Goal: Task Accomplishment & Management: Use online tool/utility

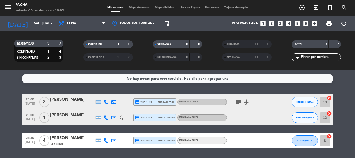
scroll to position [16, 0]
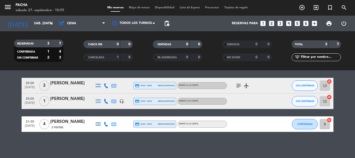
click at [138, 10] on div "menu Pacha sábado 27. septiembre - 18:59 Mis reservas Mapa de mesas Disponibili…" at bounding box center [177, 8] width 355 height 16
click at [139, 8] on span "Mapa de mesas" at bounding box center [139, 7] width 26 height 3
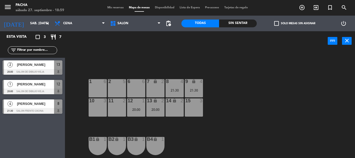
click at [174, 107] on div "14 lock 2" at bounding box center [175, 107] width 18 height 18
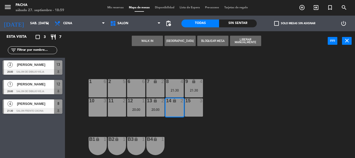
click at [176, 40] on button "[GEOGRAPHIC_DATA]" at bounding box center [180, 41] width 31 height 10
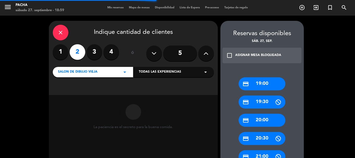
click at [152, 73] on span "Todas las experiencias" at bounding box center [160, 71] width 42 height 5
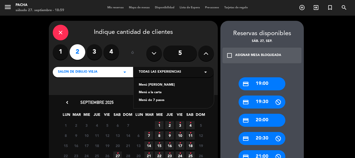
click at [158, 92] on div "Menú a la carta" at bounding box center [174, 92] width 70 height 5
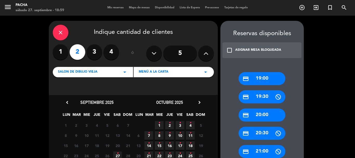
scroll to position [26, 0]
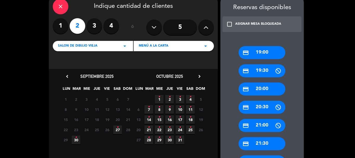
click at [119, 131] on span "27 •" at bounding box center [117, 129] width 9 height 9
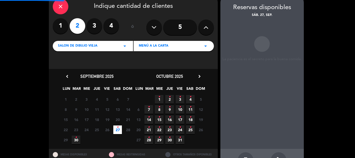
scroll to position [21, 0]
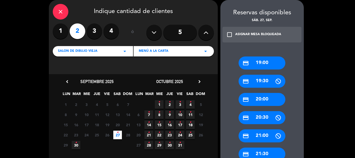
click at [258, 120] on div "credit_card 20:30" at bounding box center [262, 117] width 47 height 13
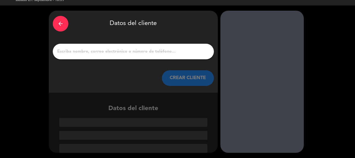
click at [137, 52] on input "1" at bounding box center [133, 51] width 153 height 7
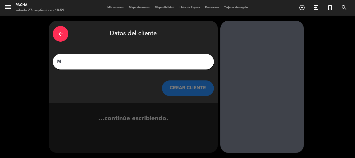
scroll to position [0, 0]
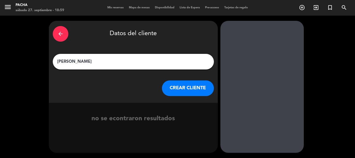
type input "[PERSON_NAME]"
click at [176, 85] on button "CREAR CLIENTE" at bounding box center [188, 88] width 52 height 16
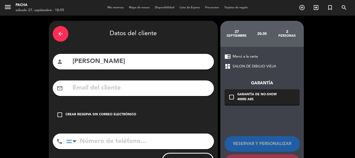
click at [167, 86] on input "text" at bounding box center [141, 88] width 138 height 11
click at [168, 85] on input "text" at bounding box center [141, 88] width 138 height 11
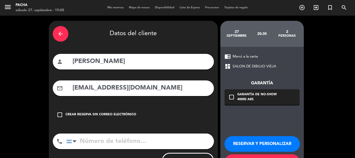
type input "[EMAIL_ADDRESS][DOMAIN_NAME]"
click at [151, 141] on input "tel" at bounding box center [140, 141] width 148 height 16
type input "3814198370"
click at [230, 97] on icon "check_box_outline_blank" at bounding box center [232, 97] width 6 height 6
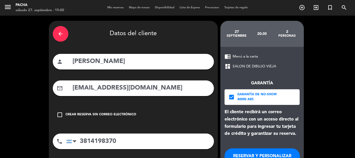
scroll to position [36, 0]
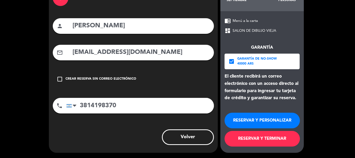
click at [273, 140] on button "RESERVAR Y TERMINAR" at bounding box center [262, 139] width 75 height 16
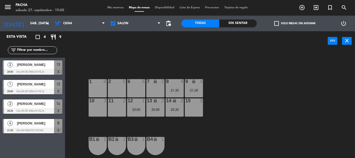
click at [272, 140] on div "6 6 7 lock 2 8 4 21:30 9 lock 4 21:30 1 6 2 5 11 2 10 3 12 1 20:00 13 lock 2 20…" at bounding box center [212, 104] width 287 height 107
click at [256, 123] on div "6 6 7 lock 2 8 4 21:30 9 lock 4 21:30 1 6 2 5 11 2 10 3 12 1 20:00 13 lock 2 20…" at bounding box center [212, 104] width 287 height 107
click at [355, 124] on div "6 6 7 lock 2 8 4 21:30 9 lock 4 21:30 1 6 2 5 11 2 10 3 12 1 20:00 13 lock 2 20…" at bounding box center [212, 104] width 287 height 107
click at [116, 111] on div "11 2" at bounding box center [117, 107] width 18 height 18
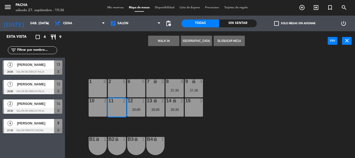
click at [190, 44] on button "[GEOGRAPHIC_DATA]" at bounding box center [196, 41] width 31 height 10
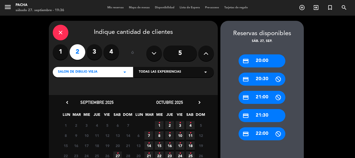
click at [161, 72] on span "Todas las experiencias" at bounding box center [160, 71] width 42 height 5
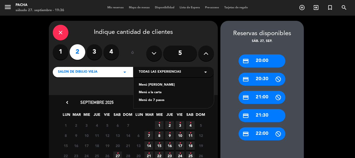
click at [162, 93] on div "Menú a la carta" at bounding box center [174, 92] width 70 height 5
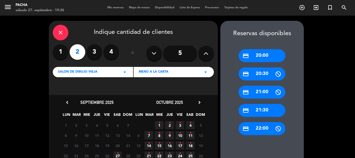
click at [118, 152] on icon "•" at bounding box center [118, 153] width 2 height 8
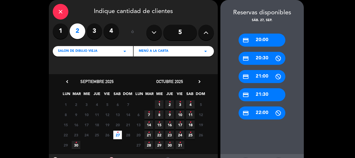
click at [253, 38] on div "credit_card 20:00" at bounding box center [262, 40] width 47 height 13
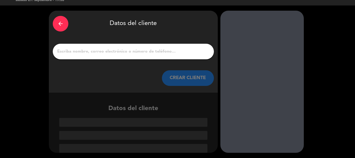
scroll to position [10, 0]
click at [148, 53] on input "1" at bounding box center [133, 51] width 153 height 7
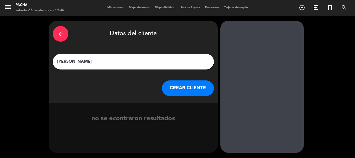
type input "[PERSON_NAME]"
click at [182, 90] on button "CREAR CLIENTE" at bounding box center [188, 88] width 52 height 16
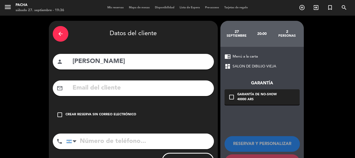
scroll to position [23, 0]
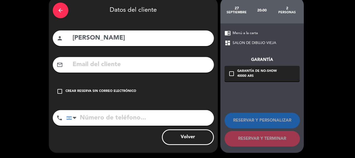
click at [106, 91] on div "Crear reserva sin correo electrónico" at bounding box center [101, 91] width 71 height 5
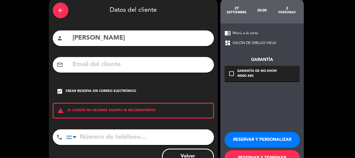
scroll to position [43, 0]
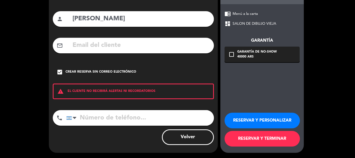
click at [268, 141] on button "RESERVAR Y TERMINAR" at bounding box center [262, 139] width 75 height 16
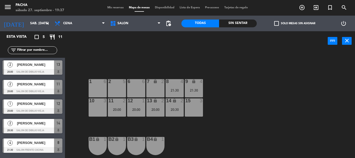
click at [268, 141] on div "6 6 7 lock 2 8 4 21:30 9 lock 4 21:30 1 6 2 5 11 2 20:00 10 3 12 1 20:00 13 loc…" at bounding box center [212, 104] width 287 height 107
click at [99, 106] on div "10 3" at bounding box center [98, 107] width 18 height 18
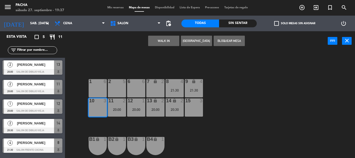
click at [154, 45] on button "WALK IN" at bounding box center [163, 41] width 31 height 10
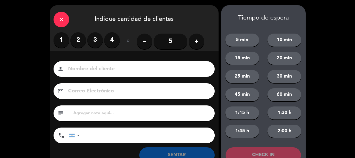
click at [61, 39] on label "1" at bounding box center [62, 40] width 16 height 16
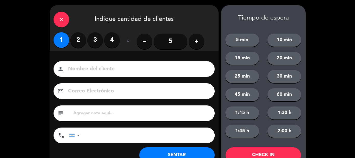
scroll to position [18, 0]
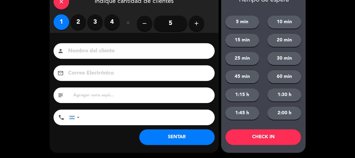
click at [182, 137] on button "SENTAR" at bounding box center [176, 137] width 75 height 16
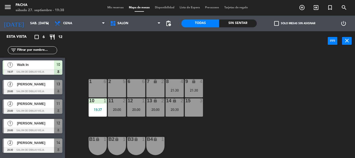
click at [216, 131] on div "6 6 7 lock 2 8 4 21:30 9 lock 4 21:30 1 6 2 5 11 2 20:00 10 1 19:37 12 1 20:00 …" at bounding box center [212, 104] width 287 height 107
click at [220, 141] on div "6 6 7 lock 2 8 4 21:30 9 lock 4 21:30 1 6 2 5 11 2 20:00 10 1 19:37 12 1 20:00 …" at bounding box center [212, 104] width 287 height 107
click at [200, 141] on div "6 6 7 lock 2 8 4 21:30 9 lock 4 21:30 1 6 2 5 11 2 20:00 10 1 19:37 12 1 20:00 …" at bounding box center [212, 104] width 287 height 107
click at [134, 108] on div "20:00" at bounding box center [136, 110] width 18 height 4
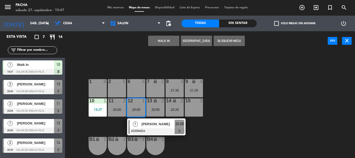
click at [242, 112] on div "6 6 7 lock 2 8 4 21:30 9 lock 4 21:30 1 6 2 5 11 2 20:00 10 1 19:37 12 1 20:00 …" at bounding box center [212, 104] width 287 height 107
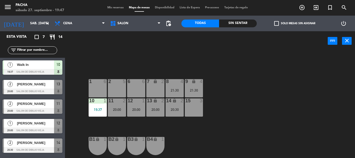
click at [140, 108] on div "20:00" at bounding box center [136, 110] width 18 height 4
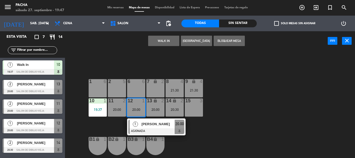
click at [199, 109] on div "15 3" at bounding box center [194, 107] width 18 height 18
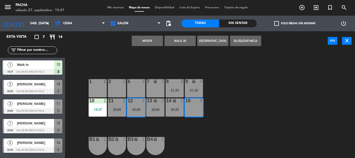
click at [151, 40] on button "Mover" at bounding box center [147, 41] width 31 height 10
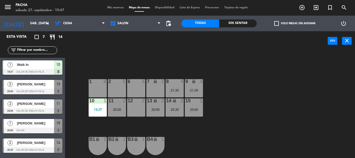
click at [137, 108] on div "12 2" at bounding box center [136, 107] width 18 height 18
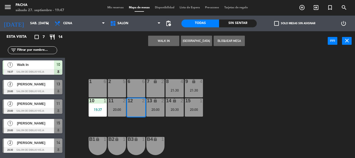
click at [159, 42] on button "WALK IN" at bounding box center [163, 41] width 31 height 10
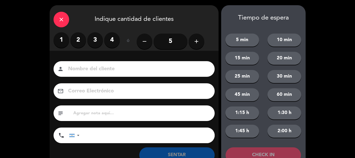
click at [83, 40] on label "2" at bounding box center [78, 40] width 16 height 16
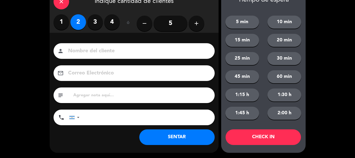
click at [175, 139] on button "SENTAR" at bounding box center [176, 137] width 75 height 16
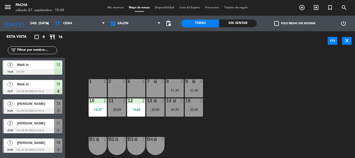
click at [224, 127] on div "6 6 7 lock 2 8 4 21:30 9 lock 4 21:30 1 6 2 5 11 2 20:00 10 1 19:37 12 2 19:48 …" at bounding box center [212, 104] width 287 height 107
click at [177, 88] on div "8 4 21:30" at bounding box center [175, 88] width 18 height 18
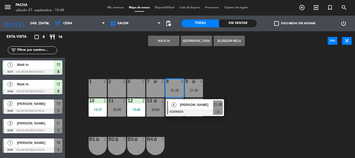
click at [97, 89] on div "1 6" at bounding box center [98, 88] width 18 height 18
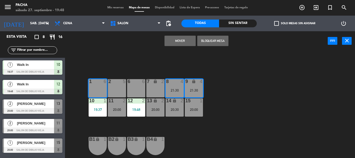
click at [114, 90] on div "2 5" at bounding box center [117, 88] width 18 height 18
click at [97, 57] on div "6 6 7 lock 2 8 4 21:30 9 lock 4 21:30 1 6 2 5 11 2 20:00 10 1 19:37 12 2 19:48 …" at bounding box center [212, 104] width 287 height 107
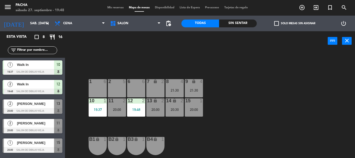
drag, startPoint x: 179, startPoint y: 85, endPoint x: 148, endPoint y: 88, distance: 31.4
click at [179, 85] on div "8 4 21:30" at bounding box center [175, 88] width 18 height 18
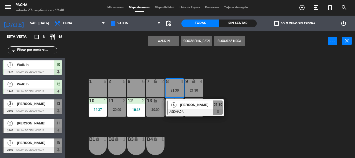
click at [95, 86] on div "1 6" at bounding box center [98, 88] width 18 height 18
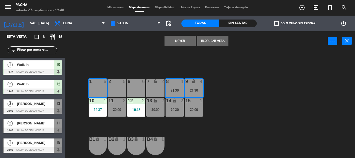
click at [169, 39] on button "Mover" at bounding box center [180, 41] width 31 height 10
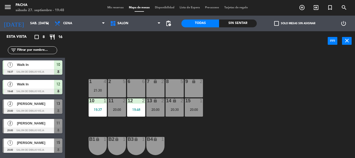
click at [129, 56] on div "6 6 7 lock 2 8 5 9 lock 2 1 4 21:30 2 5 11 2 20:00 10 1 19:37 12 2 19:48 13 loc…" at bounding box center [212, 104] width 287 height 107
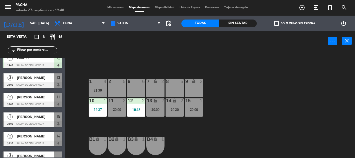
scroll to position [52, 0]
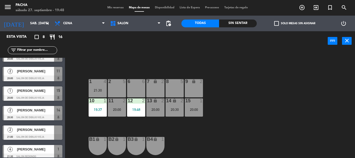
click at [55, 133] on div at bounding box center [58, 129] width 8 height 9
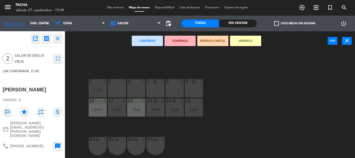
click at [193, 84] on div "9 lock 2" at bounding box center [194, 81] width 18 height 5
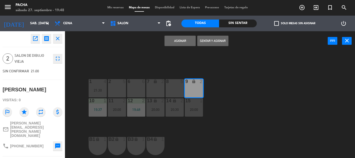
click at [173, 43] on button "Asignar" at bounding box center [180, 41] width 31 height 10
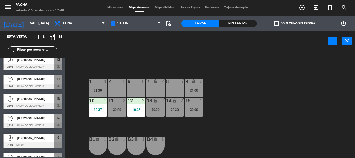
scroll to position [56, 0]
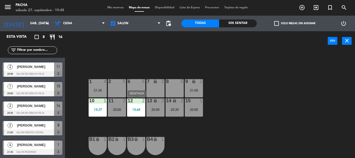
click at [137, 110] on div "19:48" at bounding box center [136, 110] width 18 height 4
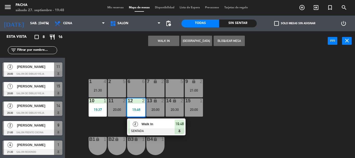
click at [262, 116] on div "6 6 7 lock 2 8 5 9 lock 2 21:00 1 4 21:30 2 5 11 2 20:00 10 1 19:37 12 2 19:48 …" at bounding box center [212, 104] width 287 height 107
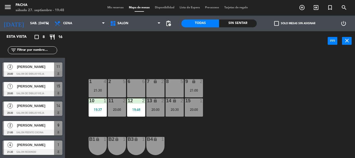
click at [156, 107] on div "13 lock 2 20:00" at bounding box center [155, 107] width 18 height 18
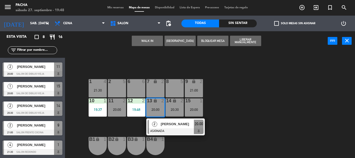
click at [238, 105] on div "6 6 7 lock 2 8 5 9 lock 2 21:00 1 4 21:30 2 5 11 2 20:00 10 1 19:37 12 2 19:48 …" at bounding box center [212, 104] width 287 height 107
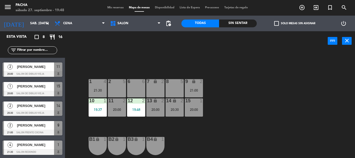
click at [191, 108] on div "20:00" at bounding box center [194, 110] width 18 height 4
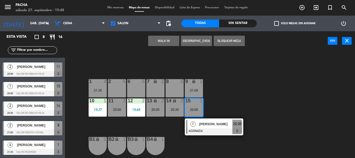
click at [247, 94] on div "6 6 7 lock 2 8 5 9 lock 2 21:00 1 4 21:30 2 5 11 2 20:00 10 1 19:37 12 2 19:48 …" at bounding box center [212, 104] width 287 height 107
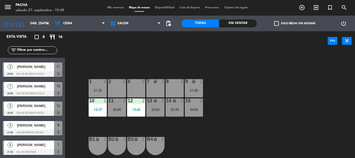
click at [193, 88] on div "21:00" at bounding box center [194, 90] width 18 height 4
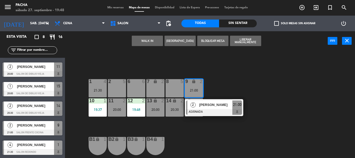
click at [174, 84] on div "8 5" at bounding box center [175, 81] width 18 height 5
click at [151, 37] on button "Mover" at bounding box center [147, 41] width 31 height 10
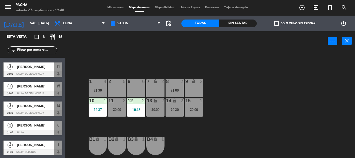
click at [193, 106] on div "15 1 20:00" at bounding box center [194, 107] width 18 height 18
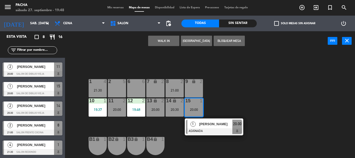
click at [192, 83] on icon "lock" at bounding box center [194, 81] width 4 height 4
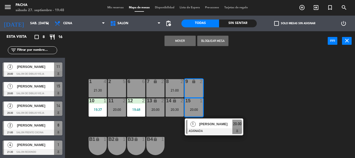
click at [172, 42] on button "Mover" at bounding box center [180, 41] width 31 height 10
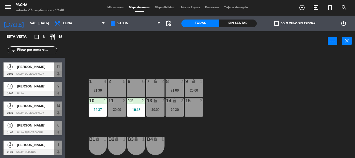
click at [220, 99] on div "6 6 7 lock 2 8 2 21:00 9 lock 1 20:00 1 4 21:30 2 5 11 2 20:00 10 1 19:37 12 2 …" at bounding box center [212, 104] width 287 height 107
click at [175, 84] on div "8 2" at bounding box center [175, 81] width 18 height 5
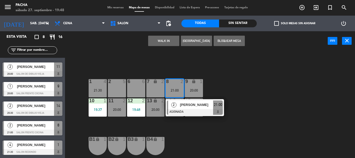
click at [210, 128] on div "6 6 7 lock 2 8 2 21:00 2 [PERSON_NAME] ASIGNADA 21:00 9 lock 1 20:00 1 4 21:30 …" at bounding box center [212, 104] width 287 height 107
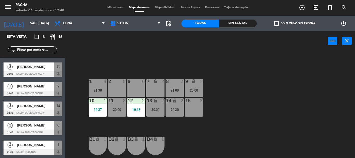
click at [177, 91] on div "21:00" at bounding box center [175, 90] width 18 height 4
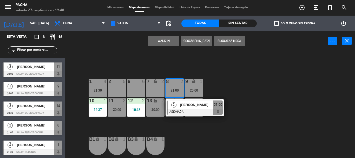
click at [203, 127] on div "6 6 7 lock 2 8 2 21:00 2 [PERSON_NAME] ASIGNADA 21:00 9 lock 1 20:00 1 4 21:30 …" at bounding box center [212, 104] width 287 height 107
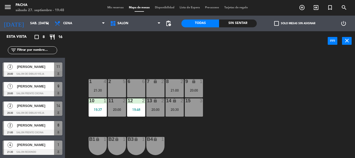
click at [196, 110] on div "15 3" at bounding box center [194, 107] width 18 height 18
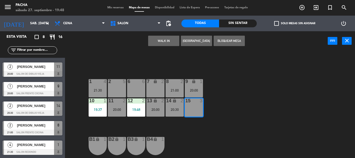
click at [248, 90] on div "6 6 7 lock 2 8 2 21:00 9 lock 1 20:00 1 4 21:30 2 5 11 2 20:00 10 1 19:37 12 2 …" at bounding box center [212, 104] width 287 height 107
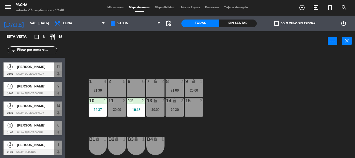
click at [189, 105] on div "15 3" at bounding box center [194, 107] width 18 height 18
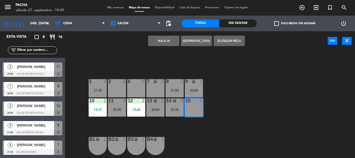
click at [214, 108] on div "6 6 7 lock 2 8 2 21:00 9 lock 1 20:00 1 4 21:30 2 5 11 2 20:00 10 1 19:37 12 2 …" at bounding box center [212, 104] width 287 height 107
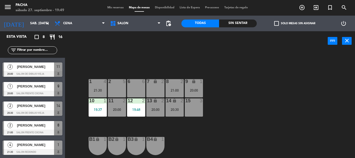
click at [254, 107] on div "6 6 7 lock 2 8 2 21:00 9 lock 1 20:00 1 4 21:30 2 5 11 2 20:00 10 1 19:37 12 2 …" at bounding box center [212, 104] width 287 height 107
click at [225, 102] on div "6 6 7 lock 2 8 2 21:00 9 lock 1 20:00 1 4 21:30 2 5 11 2 20:00 10 1 19:37 12 2 …" at bounding box center [212, 104] width 287 height 107
click at [229, 90] on div "6 6 7 lock 2 8 2 21:00 9 lock 1 20:00 1 4 21:30 2 5 11 2 20:00 10 1 19:37 12 2 …" at bounding box center [212, 104] width 287 height 107
click at [178, 86] on div "8 2 21:00" at bounding box center [175, 88] width 18 height 18
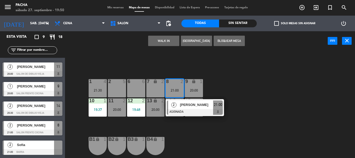
click at [238, 133] on div "6 6 7 lock 2 8 2 21:00 2 [PERSON_NAME] ASIGNADA 21:00 9 lock 1 20:00 1 4 21:30 …" at bounding box center [212, 104] width 287 height 107
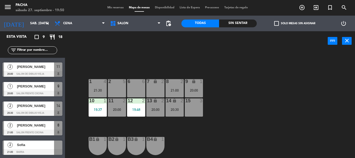
click at [173, 88] on div "21:00" at bounding box center [175, 90] width 18 height 4
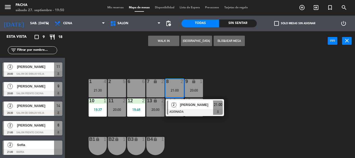
click at [250, 103] on div "6 6 7 lock 2 8 2 21:00 2 [PERSON_NAME] ASIGNADA 21:00 9 lock 1 20:00 1 4 21:30 …" at bounding box center [212, 104] width 287 height 107
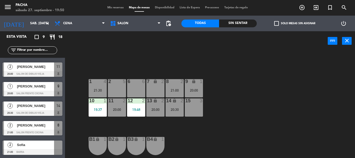
click at [189, 107] on div "15 3" at bounding box center [194, 107] width 18 height 18
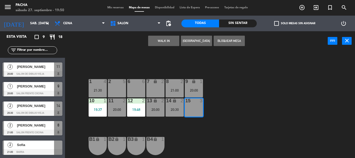
click at [172, 89] on div "21:00" at bounding box center [175, 90] width 18 height 4
click at [267, 90] on div "6 6 7 lock 2 8 2 21:00 9 lock 1 20:00 1 4 21:30 2 5 11 2 20:00 10 1 19:37 12 2 …" at bounding box center [212, 104] width 287 height 107
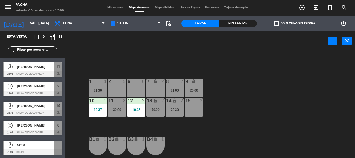
click at [195, 124] on div "6 6 7 lock 2 8 2 21:00 9 lock 1 20:00 1 4 21:30 2 5 11 2 20:00 10 1 19:37 12 2 …" at bounding box center [212, 104] width 287 height 107
click at [59, 146] on div at bounding box center [58, 144] width 8 height 9
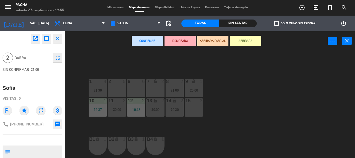
click at [138, 145] on div "B3 lock 1" at bounding box center [136, 146] width 18 height 18
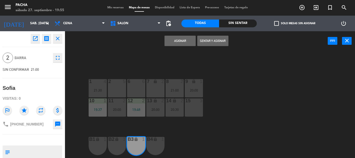
click at [153, 144] on div "B4 lock 1" at bounding box center [155, 146] width 18 height 18
click at [188, 42] on button "Asignar" at bounding box center [180, 41] width 31 height 10
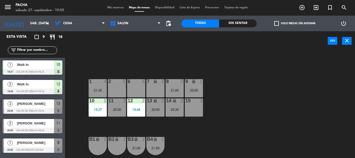
scroll to position [25, 0]
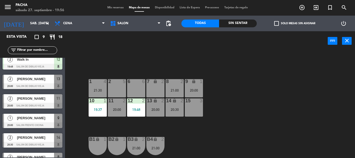
click at [253, 112] on div "6 6 7 lock 2 8 2 21:00 9 lock 1 20:00 1 4 21:30 2 5 11 2 20:00 10 1 19:37 12 2 …" at bounding box center [212, 104] width 287 height 107
click at [215, 134] on div "6 6 7 lock 2 8 2 21:00 9 lock 1 20:00 1 4 21:30 2 5 11 2 20:00 10 1 19:37 12 2 …" at bounding box center [212, 104] width 287 height 107
click at [198, 89] on div "20:00" at bounding box center [194, 90] width 18 height 4
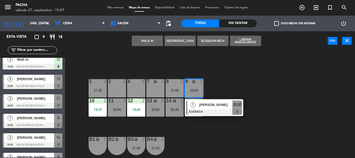
click at [174, 87] on div "8 2 21:00" at bounding box center [175, 88] width 18 height 18
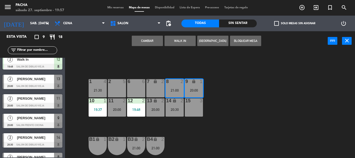
click at [144, 41] on button "Cambiar" at bounding box center [147, 41] width 31 height 10
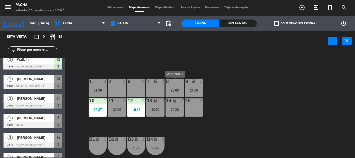
click at [178, 91] on div "20:00" at bounding box center [175, 90] width 18 height 4
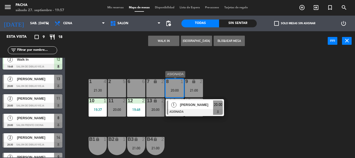
click at [183, 104] on span "[PERSON_NAME]" at bounding box center [196, 104] width 33 height 5
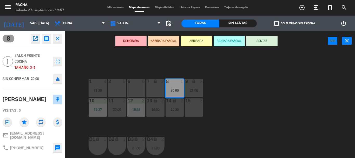
click at [264, 44] on button "SENTAR" at bounding box center [262, 41] width 31 height 10
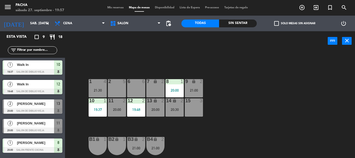
click at [243, 88] on div "6 6 7 lock 2 8 1 20:00 9 lock 2 21:00 1 4 21:30 2 5 11 2 20:00 10 1 19:37 12 2 …" at bounding box center [212, 104] width 287 height 107
click at [257, 72] on div "6 6 7 lock 2 8 1 20:00 9 lock 2 21:00 1 4 21:30 2 5 11 2 20:00 10 1 19:37 12 2 …" at bounding box center [212, 104] width 287 height 107
click at [111, 7] on span "Mis reservas" at bounding box center [116, 7] width 22 height 3
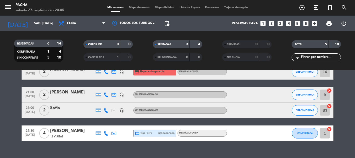
scroll to position [26, 0]
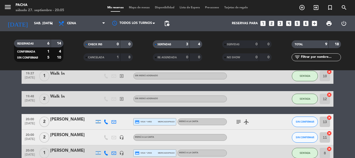
click at [141, 9] on span "Mapa de mesas" at bounding box center [139, 7] width 26 height 3
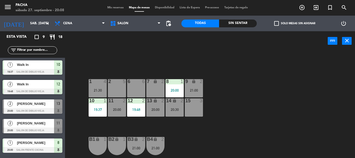
click at [25, 109] on div at bounding box center [33, 111] width 60 height 6
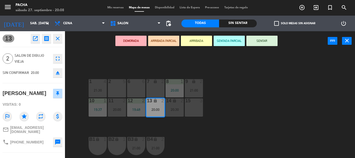
click at [254, 42] on button "SENTAR" at bounding box center [262, 41] width 31 height 10
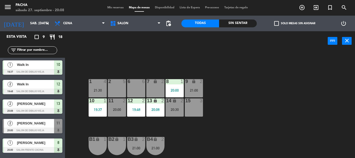
click at [262, 81] on div "6 6 7 lock 2 8 1 20:00 9 lock 2 21:00 1 4 21:30 2 5 11 2 20:00 10 1 19:37 12 2 …" at bounding box center [212, 104] width 287 height 107
click at [41, 128] on div at bounding box center [33, 130] width 60 height 6
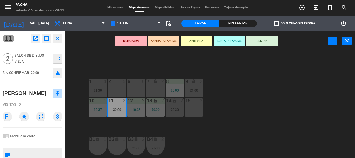
click at [260, 40] on button "SENTAR" at bounding box center [262, 41] width 31 height 10
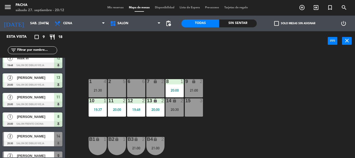
scroll to position [76, 0]
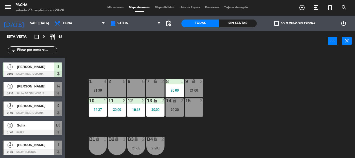
click at [269, 112] on div "6 6 7 lock 2 8 1 20:00 9 lock 2 21:00 1 4 21:30 2 5 11 2 20:00 10 1 19:37 12 2 …" at bounding box center [212, 104] width 287 height 107
click at [262, 125] on div "6 6 7 lock 2 8 1 20:00 9 lock 2 21:00 1 4 21:30 2 5 11 2 20:00 10 1 19:37 12 2 …" at bounding box center [212, 104] width 287 height 107
click at [232, 121] on div "6 6 7 lock 2 8 1 20:00 9 lock 2 21:00 1 4 21:30 2 5 11 2 20:00 10 1 19:37 12 2 …" at bounding box center [212, 104] width 287 height 107
click at [174, 105] on div "14 lock 2 20:30" at bounding box center [175, 107] width 18 height 18
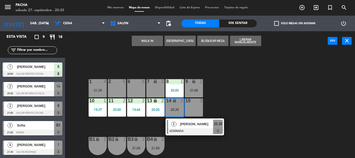
click at [239, 91] on div "6 6 7 lock 2 8 1 20:00 9 lock 2 21:00 1 4 21:30 2 5 11 2 20:00 10 1 19:37 12 2 …" at bounding box center [212, 104] width 287 height 107
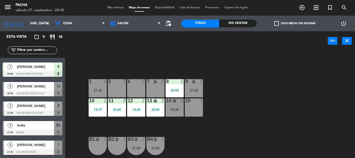
click at [112, 7] on span "Mis reservas" at bounding box center [116, 7] width 22 height 3
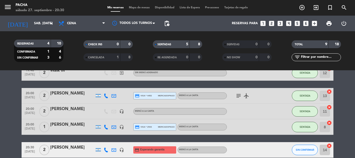
scroll to position [78, 0]
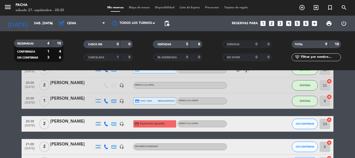
click at [347, 126] on bookings-row "19:37 [DATE] 1 Walk In exit_to_app Sin menú asignado SENTADA 10 cancel 19:48 [D…" at bounding box center [177, 104] width 355 height 177
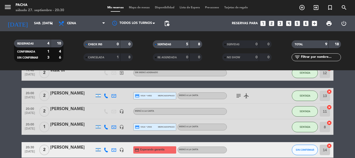
scroll to position [26, 0]
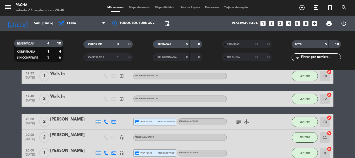
click at [138, 9] on span "Mapa de mesas" at bounding box center [139, 7] width 26 height 3
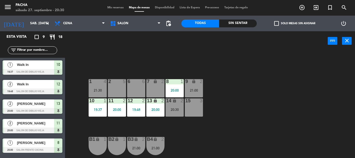
click at [237, 111] on div "6 6 7 lock 2 8 1 20:00 9 lock 2 21:00 1 4 21:30 2 5 11 2 20:00 10 1 19:37 12 2 …" at bounding box center [212, 104] width 287 height 107
drag, startPoint x: 237, startPoint y: 87, endPoint x: 236, endPoint y: 93, distance: 5.5
click at [237, 87] on div "6 6 7 lock 2 8 1 20:00 9 lock 2 21:00 1 4 21:30 2 5 11 2 20:00 10 1 19:37 12 2 …" at bounding box center [212, 104] width 287 height 107
click at [243, 127] on div "6 6 7 lock 2 8 1 20:00 9 lock 2 21:00 1 4 21:30 2 5 11 2 20:00 10 1 19:37 12 2 …" at bounding box center [212, 104] width 287 height 107
click at [117, 7] on span "Mis reservas" at bounding box center [116, 7] width 22 height 3
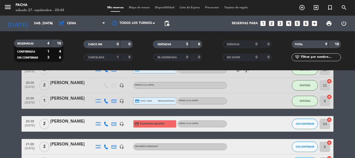
scroll to position [104, 0]
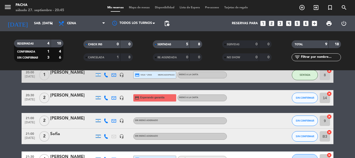
click at [141, 8] on span "Mapa de mesas" at bounding box center [139, 7] width 26 height 3
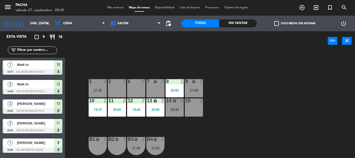
click at [231, 105] on div "6 6 7 lock 2 8 1 20:00 9 lock 2 21:00 1 4 21:30 2 5 11 2 20:00 10 1 19:37 12 2 …" at bounding box center [212, 104] width 287 height 107
click at [176, 108] on div "20:30" at bounding box center [175, 110] width 18 height 4
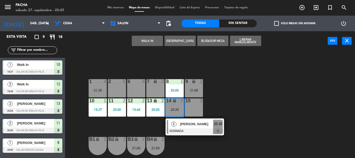
click at [238, 100] on div "6 6 7 lock 2 8 1 20:00 9 lock 2 21:00 1 4 21:30 2 5 11 2 20:00 10 1 19:37 12 2 …" at bounding box center [212, 104] width 287 height 107
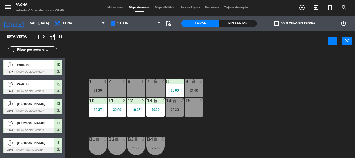
click at [238, 100] on div "6 6 7 lock 2 8 1 20:00 9 lock 2 21:00 1 4 21:30 2 5 11 2 20:00 10 1 19:37 12 2 …" at bounding box center [212, 104] width 287 height 107
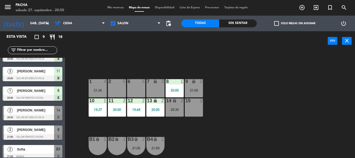
scroll to position [76, 0]
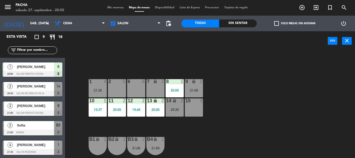
click at [55, 111] on div "2 [PERSON_NAME] 21:00 SALON FRENTE COCINA 9" at bounding box center [32, 109] width 65 height 20
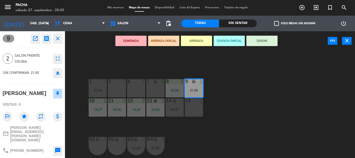
click at [266, 42] on button "SENTAR" at bounding box center [262, 41] width 31 height 10
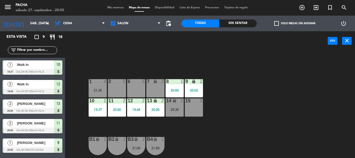
scroll to position [5, 0]
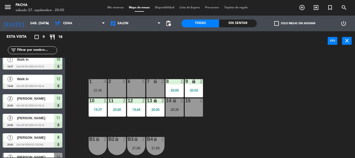
click at [268, 74] on div "6 6 7 lock 2 8 1 20:00 9 lock 2 20:50 1 4 21:30 2 5 11 2 20:00 10 1 19:37 12 2 …" at bounding box center [212, 104] width 287 height 107
click at [252, 91] on div "6 6 7 lock 2 8 1 20:00 9 lock 2 21:00 1 4 21:30 2 5 11 2 20:00 10 1 19:37 12 2 …" at bounding box center [212, 104] width 287 height 107
click at [176, 86] on div "8 1 20:00" at bounding box center [175, 88] width 18 height 18
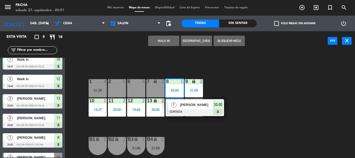
click at [188, 109] on div "[PERSON_NAME]" at bounding box center [196, 104] width 34 height 9
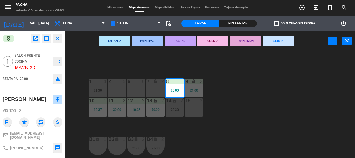
click at [280, 41] on button "SERVIR" at bounding box center [278, 41] width 31 height 10
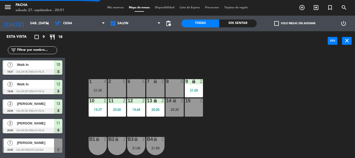
click at [200, 87] on div "9 lock 2 21:00" at bounding box center [194, 88] width 18 height 18
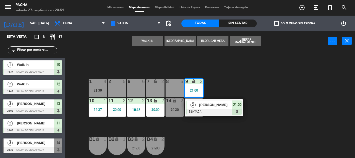
click at [200, 59] on div "6 6 7 lock 2 8 5 9 lock 2 21:00 2 [PERSON_NAME] SENTADA 21:00 1 4 21:30 2 5 11 …" at bounding box center [212, 104] width 287 height 107
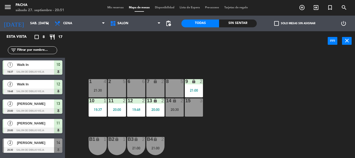
click at [89, 107] on div "10 1 19:37" at bounding box center [98, 107] width 18 height 18
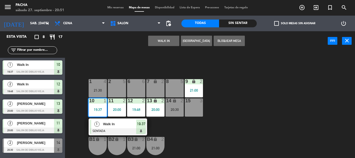
click at [100, 128] on div at bounding box center [118, 131] width 56 height 6
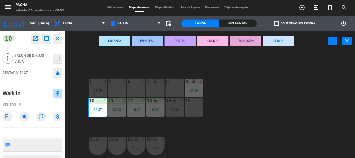
click at [281, 44] on button "SERVIR" at bounding box center [278, 41] width 31 height 10
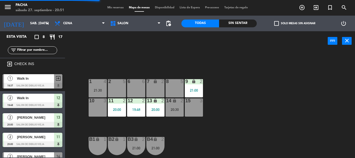
click at [254, 96] on div "6 6 7 lock 2 8 5 9 lock 2 21:00 1 4 21:30 2 5 11 2 20:00 10 3 12 2 19:48 13 loc…" at bounding box center [212, 104] width 287 height 107
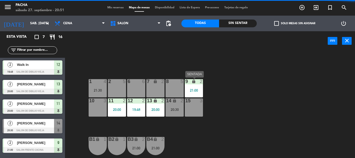
click at [193, 89] on div "21:00" at bounding box center [194, 90] width 18 height 4
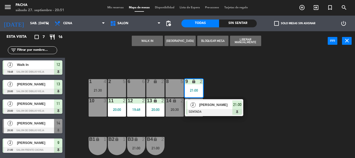
click at [98, 111] on div "10 3" at bounding box center [98, 107] width 18 height 18
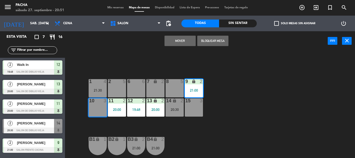
click at [178, 42] on button "Mover" at bounding box center [180, 41] width 31 height 10
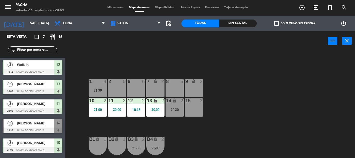
click at [238, 123] on div "6 6 7 lock 2 8 5 9 lock 2 1 4 21:30 2 5 11 2 20:00 10 2 21:00 12 2 19:48 13 loc…" at bounding box center [212, 104] width 287 height 107
click at [236, 123] on div "6 6 7 lock 2 8 5 9 lock 2 1 4 21:30 2 5 11 2 20:00 10 2 21:00 12 2 19:48 13 loc…" at bounding box center [212, 104] width 287 height 107
click at [271, 133] on div "6 6 7 lock 2 8 5 9 lock 2 1 4 21:30 2 5 11 2 20:00 10 2 21:00 12 2 19:48 13 loc…" at bounding box center [212, 104] width 287 height 107
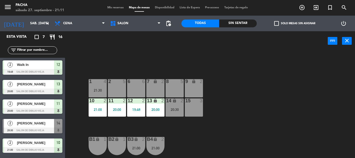
click at [178, 111] on div "20:30" at bounding box center [175, 110] width 18 height 4
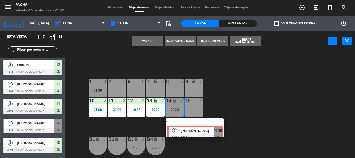
click at [190, 126] on div "2 [PERSON_NAME] ASIGNADA 20:30" at bounding box center [195, 127] width 66 height 19
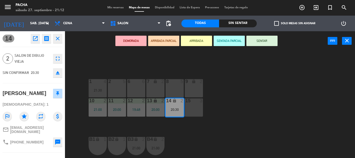
click at [275, 42] on button "SENTAR" at bounding box center [262, 41] width 31 height 10
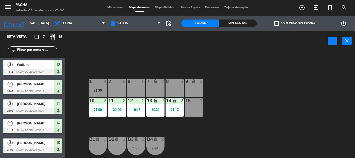
click at [279, 72] on div "6 6 7 lock 2 8 5 9 lock 2 1 4 21:30 2 5 11 2 20:00 10 2 21:00 12 2 19:48 13 loc…" at bounding box center [212, 104] width 287 height 107
click at [102, 90] on div "21:30" at bounding box center [98, 90] width 18 height 4
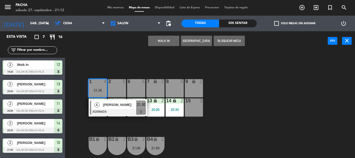
click at [114, 92] on div "2 5" at bounding box center [117, 88] width 18 height 18
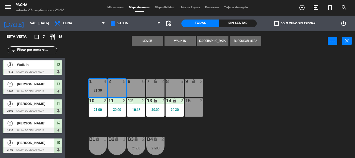
click at [143, 41] on button "Mover" at bounding box center [147, 41] width 31 height 10
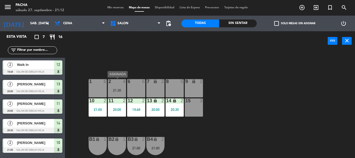
click at [120, 87] on div "2 4 21:30" at bounding box center [117, 88] width 18 height 18
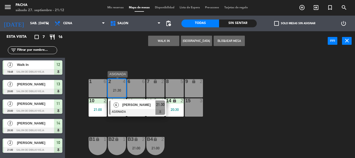
click at [129, 106] on span "[PERSON_NAME]" at bounding box center [138, 104] width 33 height 5
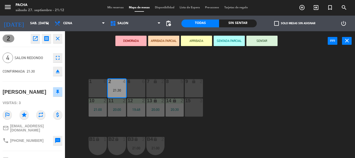
click at [267, 44] on button "SENTAR" at bounding box center [262, 41] width 31 height 10
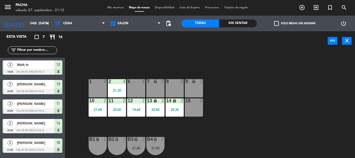
scroll to position [30, 0]
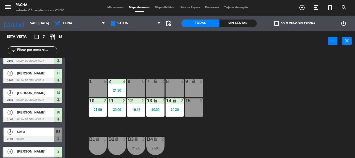
click at [264, 68] on div "6 6 7 lock 2 8 5 9 lock 2 1 6 2 4 21:30 11 2 20:00 10 2 21:00 12 2 19:48 13 loc…" at bounding box center [212, 104] width 287 height 107
click at [248, 102] on div "6 6 7 lock 2 8 5 9 lock 2 1 6 2 4 21:30 11 2 20:00 10 2 21:00 12 2 19:48 13 loc…" at bounding box center [212, 104] width 287 height 107
click at [243, 95] on div "6 6 7 lock 2 8 5 9 lock 2 1 6 2 4 21:30 11 2 20:00 10 2 21:00 12 2 19:48 13 loc…" at bounding box center [212, 104] width 287 height 107
click at [227, 76] on div "6 6 7 lock 2 8 5 9 lock 2 1 6 2 4 21:30 11 2 20:00 10 2 21:00 12 2 19:48 13 loc…" at bounding box center [212, 104] width 287 height 107
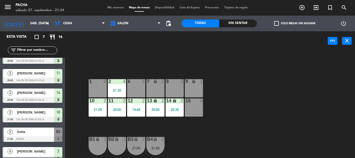
drag, startPoint x: 180, startPoint y: 131, endPoint x: 178, endPoint y: 131, distance: 2.7
click at [180, 131] on div "6 6 7 lock 2 8 5 9 lock 2 1 6 2 4 21:30 11 2 20:00 10 2 21:00 12 2 19:48 13 loc…" at bounding box center [212, 104] width 287 height 107
click at [118, 107] on div "20:00" at bounding box center [117, 109] width 18 height 4
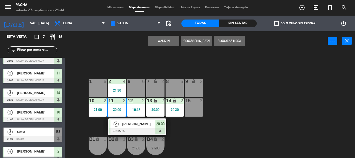
click at [140, 126] on span "[PERSON_NAME]" at bounding box center [138, 123] width 33 height 5
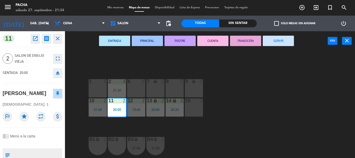
click at [289, 46] on div "ENTRADA PRINCIPAL POSTRE CUENTA TRANSICIÓN SERVIR power_input close" at bounding box center [196, 41] width 263 height 20
click at [288, 42] on button "SERVIR" at bounding box center [278, 41] width 31 height 10
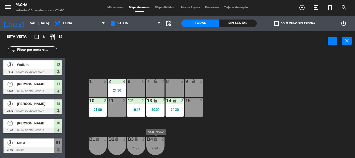
click at [149, 145] on div "B4 lock 2 21:00" at bounding box center [155, 146] width 18 height 18
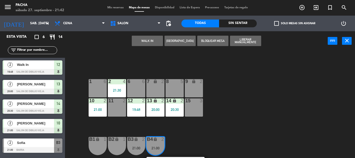
scroll to position [26, 0]
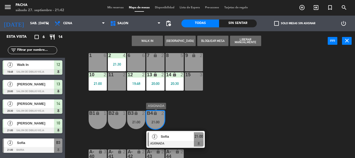
click at [171, 139] on span "Sofia" at bounding box center [177, 136] width 33 height 5
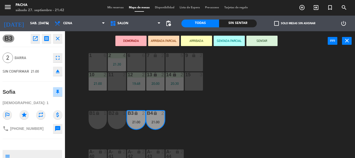
click at [258, 41] on button "SENTAR" at bounding box center [262, 41] width 31 height 10
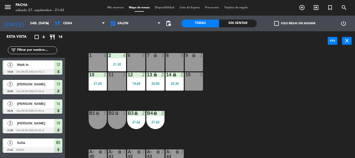
scroll to position [4, 0]
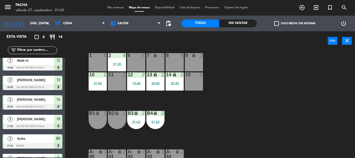
click at [245, 116] on div "6 6 7 lock 2 8 5 9 lock 2 1 6 2 4 21:30 11 2 10 2 21:00 12 2 19:48 13 lock 2 20…" at bounding box center [212, 104] width 287 height 107
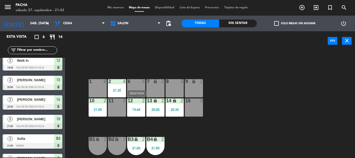
click at [138, 108] on div "19:48" at bounding box center [136, 110] width 18 height 4
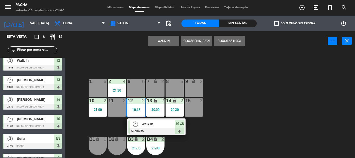
click at [151, 130] on div at bounding box center [156, 131] width 56 height 6
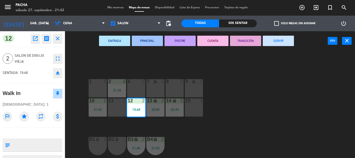
click at [275, 44] on button "SERVIR" at bounding box center [278, 41] width 31 height 10
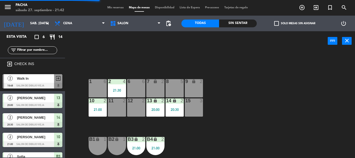
click at [258, 98] on div "6 6 7 lock 2 8 5 9 lock 2 1 6 2 4 21:30 11 2 10 2 21:00 12 2 13 lock 2 20:00 14…" at bounding box center [212, 104] width 287 height 107
click at [264, 75] on div "6 6 7 lock 2 8 5 9 lock 2 1 6 2 4 21:30 11 2 10 2 21:00 12 2 13 lock 2 20:00 14…" at bounding box center [212, 104] width 287 height 107
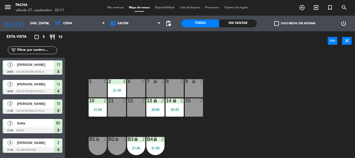
click at [186, 138] on div "6 6 7 lock 2 8 5 9 lock 2 1 6 2 4 21:30 11 2 10 2 21:00 12 2 13 lock 2 20:00 14…" at bounding box center [212, 104] width 287 height 107
click at [166, 43] on div "power_input close" at bounding box center [196, 41] width 263 height 20
click at [263, 132] on div "6 6 7 lock 2 8 5 9 lock 2 1 6 2 4 21:30 11 2 10 2 21:00 12 2 13 lock 2 20:00 14…" at bounding box center [212, 104] width 287 height 107
click at [116, 55] on div "6 6 7 lock 2 8 5 9 lock 2 1 6 2 4 21:30 11 2 10 2 21:00 12 2 13 lock 2 20:00 14…" at bounding box center [212, 104] width 287 height 107
click at [238, 126] on div "6 6 7 lock 2 8 5 9 lock 2 1 6 2 4 21:30 11 2 10 2 21:00 12 2 13 lock 2 20:00 14…" at bounding box center [212, 104] width 287 height 107
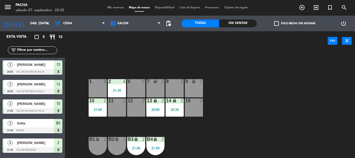
click at [273, 113] on div "6 6 7 lock 2 8 5 9 lock 2 1 6 2 4 21:30 11 2 10 2 21:00 12 2 13 lock 2 20:00 14…" at bounding box center [212, 104] width 287 height 107
click at [156, 109] on div "20:00" at bounding box center [155, 110] width 18 height 4
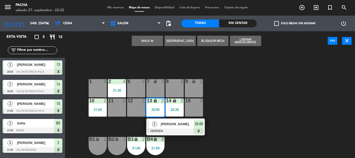
click at [162, 123] on span "[PERSON_NAME]" at bounding box center [177, 123] width 33 height 5
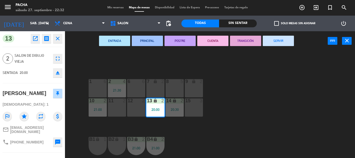
click at [287, 42] on button "SERVIR" at bounding box center [278, 41] width 31 height 10
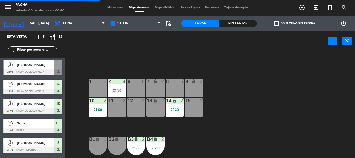
drag, startPoint x: 174, startPoint y: 86, endPoint x: 177, endPoint y: 86, distance: 3.4
click at [175, 86] on div "8 5" at bounding box center [175, 88] width 18 height 18
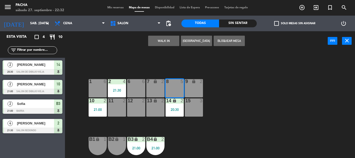
click at [241, 77] on div "6 6 7 lock 2 8 5 9 lock 2 1 6 2 4 21:30 11 2 10 2 21:00 12 2 13 lock 2 14 lock …" at bounding box center [212, 104] width 287 height 107
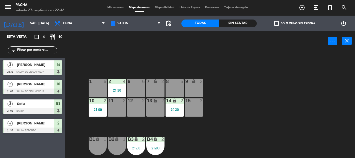
click at [137, 86] on div "6 6" at bounding box center [136, 88] width 18 height 18
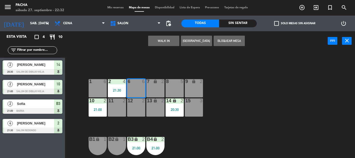
click at [150, 89] on div "7 lock 2" at bounding box center [155, 88] width 18 height 18
click at [162, 41] on button "WALK IN" at bounding box center [163, 41] width 31 height 10
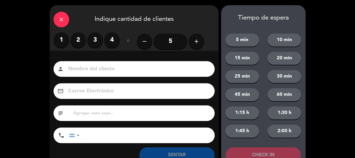
click at [164, 40] on input "5" at bounding box center [171, 42] width 34 height 16
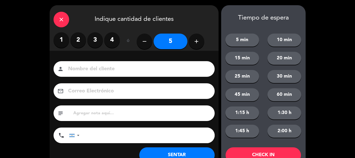
scroll to position [18, 0]
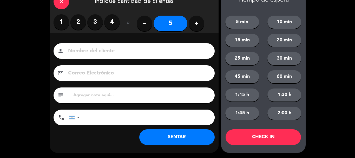
click at [172, 137] on button "SENTAR" at bounding box center [176, 137] width 75 height 16
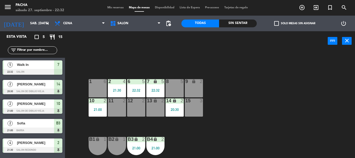
click at [222, 121] on div "6 5 22:32 7 lock 5 22:32 8 5 9 lock 2 1 6 2 4 21:30 11 2 10 2 21:00 12 2 13 loc…" at bounding box center [212, 104] width 287 height 107
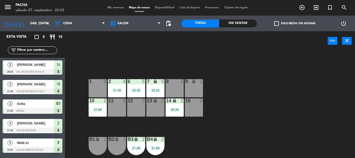
click at [232, 107] on div "6 5 22:32 7 lock 5 22:32 8 5 9 lock 2 1 6 2 4 21:30 11 2 10 2 21:00 12 2 13 loc…" at bounding box center [212, 104] width 287 height 107
click at [268, 98] on div "6 5 22:32 7 lock 5 22:32 8 5 9 lock 2 1 6 2 4 21:30 11 2 10 2 21:00 12 2 13 loc…" at bounding box center [212, 104] width 287 height 107
click at [173, 111] on div "20:30" at bounding box center [175, 110] width 18 height 4
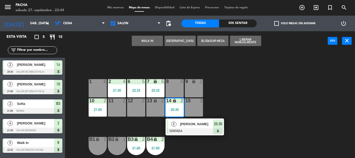
click at [181, 127] on div "[PERSON_NAME]" at bounding box center [196, 124] width 34 height 9
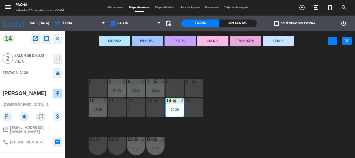
click at [283, 44] on button "SERVIR" at bounding box center [278, 41] width 31 height 10
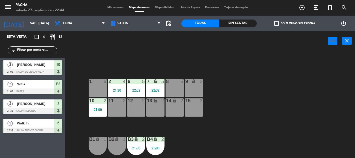
click at [242, 81] on div "6 5 22:32 7 lock 5 22:32 8 5 9 lock 2 1 6 2 4 21:30 11 2 10 2 21:00 12 2 13 loc…" at bounding box center [212, 104] width 287 height 107
click at [142, 63] on div "6 5 22:32 7 lock 5 22:32 8 5 9 lock 2 1 6 2 4 21:30 11 2 10 2 21:00 12 2 13 loc…" at bounding box center [212, 104] width 287 height 107
click at [239, 125] on div "6 5 22:32 7 lock 5 22:32 8 5 9 lock 2 1 6 2 4 21:30 11 2 10 2 21:00 12 2 13 loc…" at bounding box center [212, 104] width 287 height 107
click at [130, 53] on div "6 5 22:32 7 lock 5 22:32 8 5 9 lock 2 1 6 2 4 21:30 11 2 10 2 21:00 12 2 13 loc…" at bounding box center [212, 104] width 287 height 107
click at [100, 108] on div "21:00" at bounding box center [98, 110] width 18 height 4
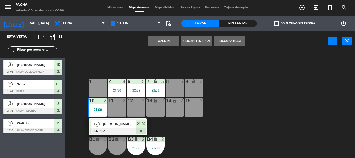
click at [118, 125] on span "[PERSON_NAME]" at bounding box center [119, 123] width 33 height 5
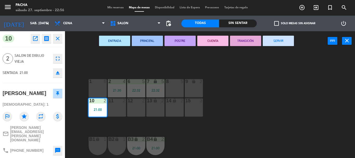
click at [277, 40] on button "SERVIR" at bounding box center [278, 41] width 31 height 10
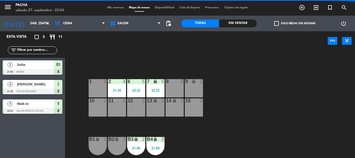
click at [239, 66] on div "6 5 22:32 7 lock 5 22:32 8 5 9 lock 2 1 6 2 4 21:30 11 2 10 3 12 2 13 lock 2 14…" at bounding box center [212, 104] width 287 height 107
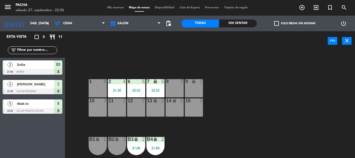
click at [155, 140] on icon "lock" at bounding box center [155, 139] width 4 height 4
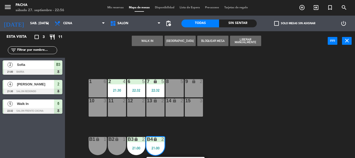
scroll to position [26, 0]
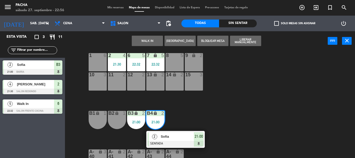
click at [186, 139] on div "Sofia" at bounding box center [177, 136] width 34 height 9
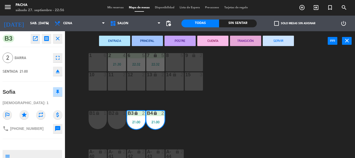
click at [267, 44] on button "SERVIR" at bounding box center [278, 41] width 31 height 10
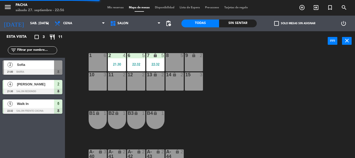
click at [249, 83] on div "6 5 22:32 7 lock 5 22:32 8 5 9 lock 2 1 6 2 4 21:30 11 2 10 3 12 2 13 lock 2 14…" at bounding box center [212, 104] width 287 height 107
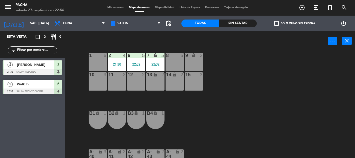
click at [268, 120] on div "6 5 22:32 7 lock 5 22:32 8 5 9 lock 2 1 6 2 4 21:30 11 2 10 3 12 2 13 lock 2 14…" at bounding box center [212, 104] width 287 height 107
click at [219, 119] on div "6 5 22:32 7 lock 5 22:32 8 5 9 lock 2 1 6 2 4 21:30 11 2 10 3 12 2 13 lock 2 14…" at bounding box center [212, 104] width 287 height 107
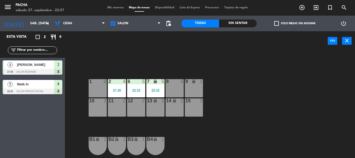
click at [257, 115] on div "6 5 22:32 7 lock 5 22:32 8 5 9 lock 2 1 6 2 4 21:30 11 2 10 3 12 2 13 lock 2 14…" at bounding box center [212, 104] width 287 height 107
click at [222, 143] on div "6 5 22:32 7 lock 5 22:32 8 5 9 lock 2 1 6 2 4 21:30 11 2 10 3 12 2 13 lock 2 14…" at bounding box center [212, 104] width 287 height 107
click at [116, 52] on div "6 5 22:32 7 lock 5 22:32 8 5 9 lock 2 1 6 2 4 21:30 11 2 10 3 12 2 13 lock 2 14…" at bounding box center [212, 104] width 287 height 107
click at [134, 91] on div "22:32" at bounding box center [136, 90] width 18 height 4
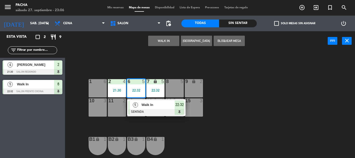
click at [145, 109] on div "Walk In" at bounding box center [158, 104] width 34 height 9
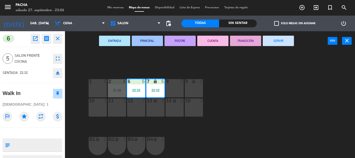
click at [278, 43] on button "SERVIR" at bounding box center [278, 41] width 31 height 10
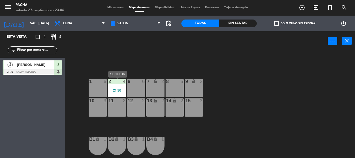
click at [117, 86] on div "2 4 21:30" at bounding box center [117, 88] width 18 height 18
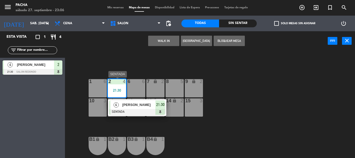
click at [149, 105] on span "[PERSON_NAME]" at bounding box center [138, 104] width 33 height 5
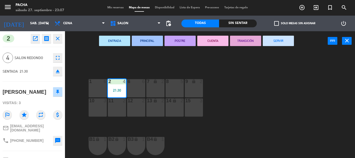
click at [273, 38] on button "SERVIR" at bounding box center [278, 41] width 31 height 10
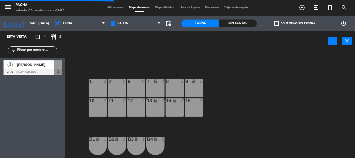
click at [275, 96] on div "6 6 7 lock 2 8 5 9 lock 2 1 6 2 5 11 2 10 3 12 2 13 lock 2 14 lock 2 15 3 B1 lo…" at bounding box center [212, 104] width 287 height 107
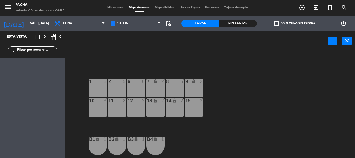
click at [239, 118] on div "6 6 7 lock 2 8 5 9 lock 2 1 6 2 5 11 2 10 3 12 2 13 lock 2 14 lock 2 15 3 B1 lo…" at bounding box center [212, 104] width 287 height 107
